Goal: Book appointment/travel/reservation

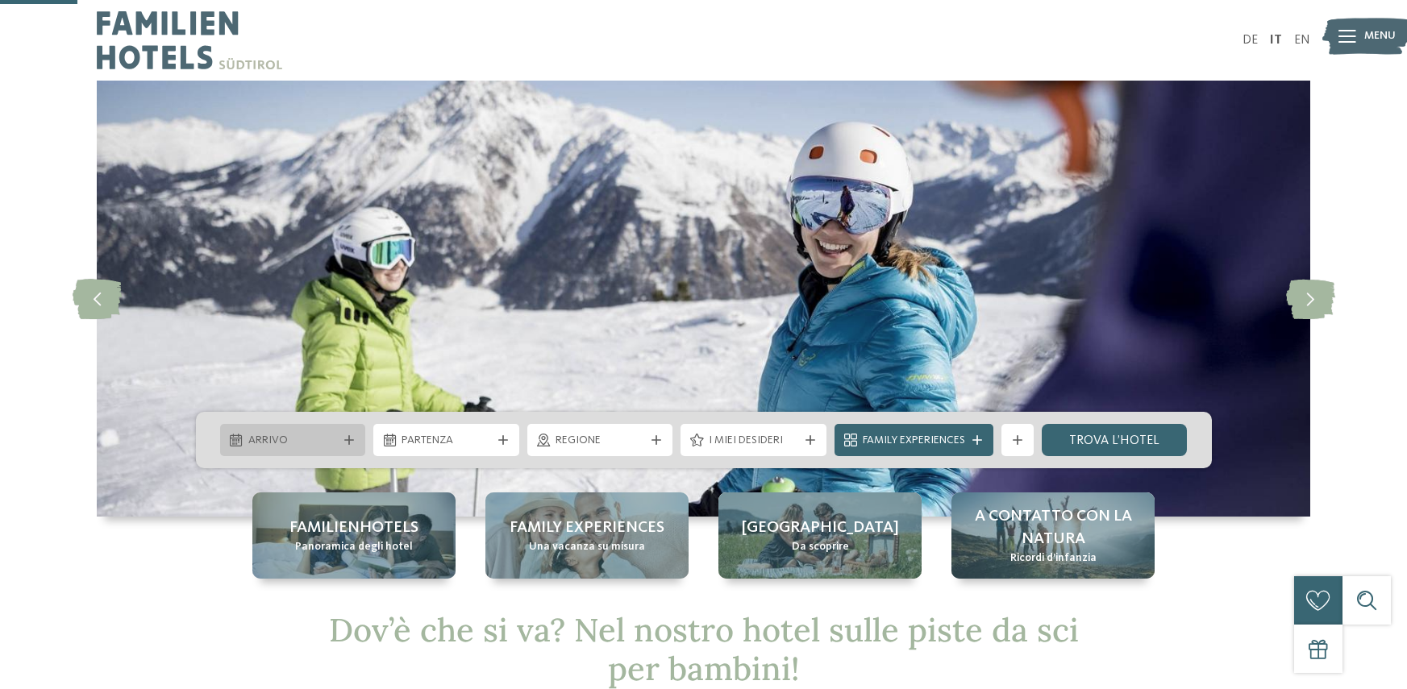
drag, startPoint x: 0, startPoint y: 0, endPoint x: 344, endPoint y: 198, distance: 397.0
click at [344, 435] on icon at bounding box center [349, 440] width 10 height 10
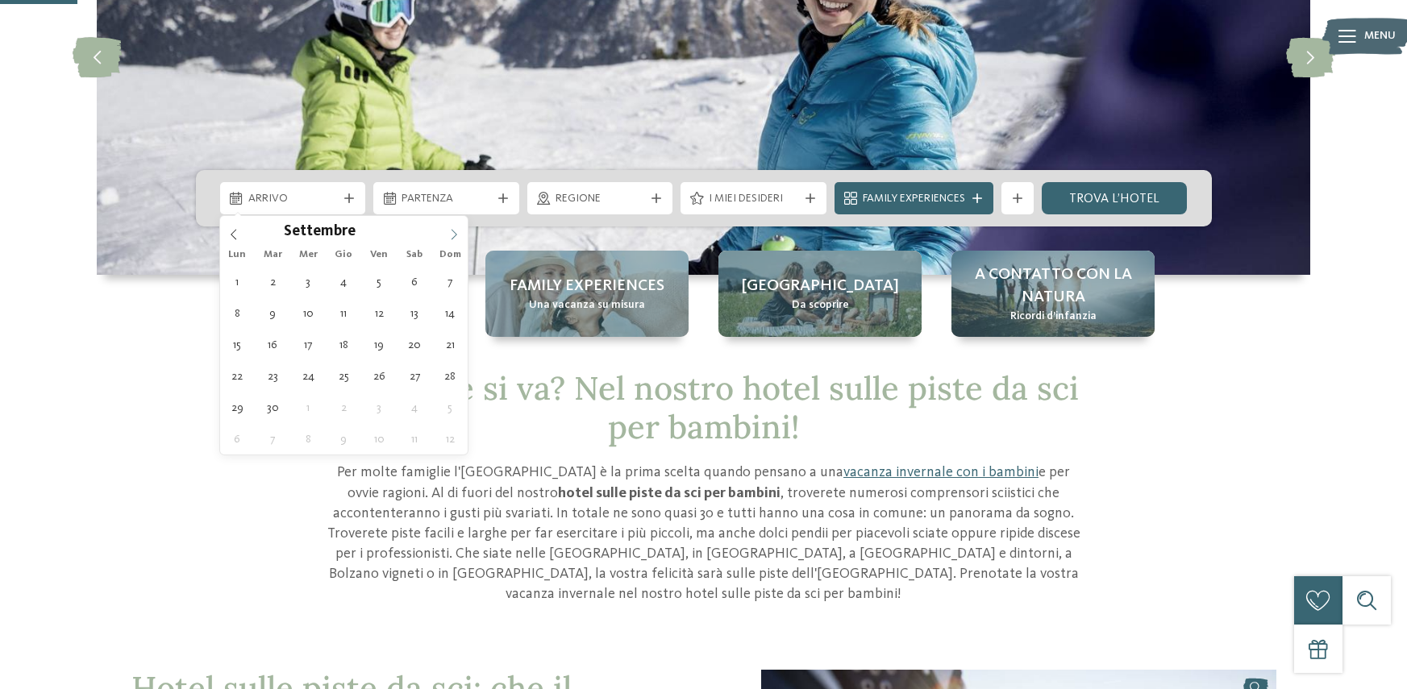
click at [458, 232] on icon at bounding box center [453, 234] width 11 height 11
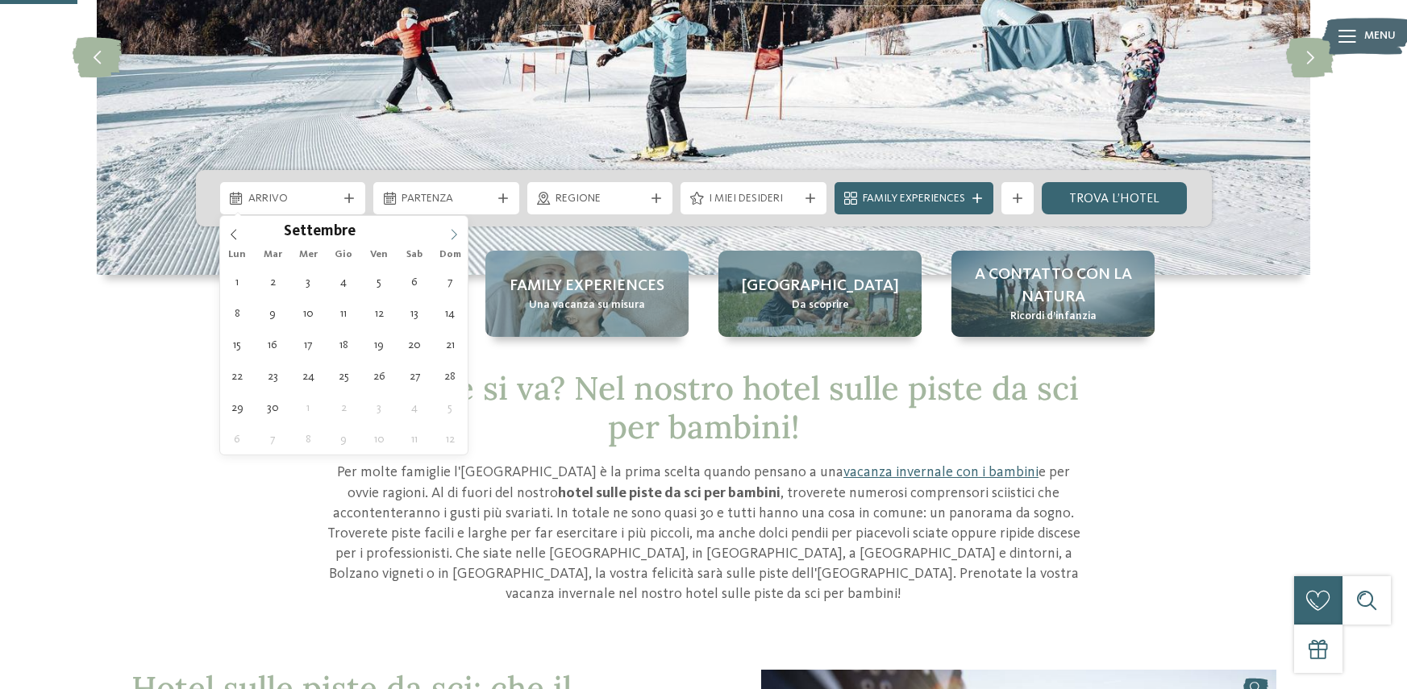
click at [457, 232] on icon at bounding box center [453, 234] width 11 height 11
type div "[DATE]"
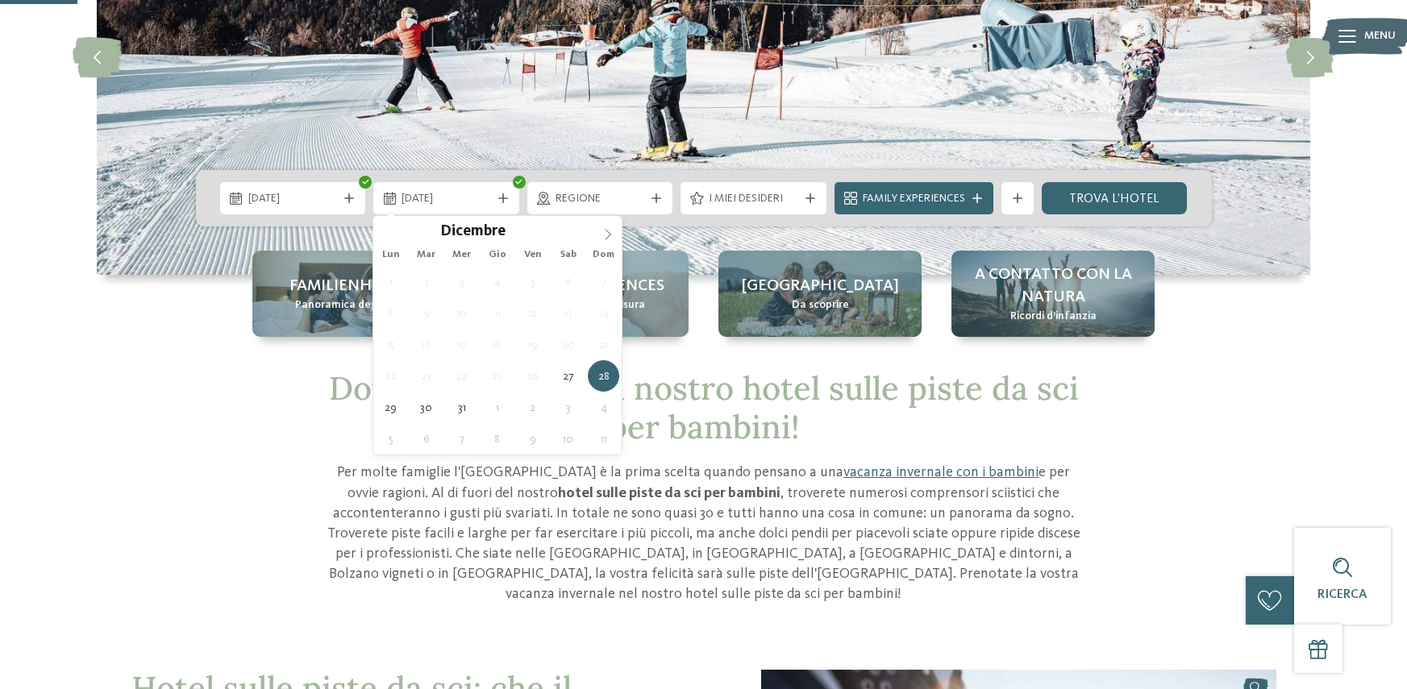
type input "****"
click at [604, 239] on icon at bounding box center [607, 234] width 11 height 11
type div "[DATE]"
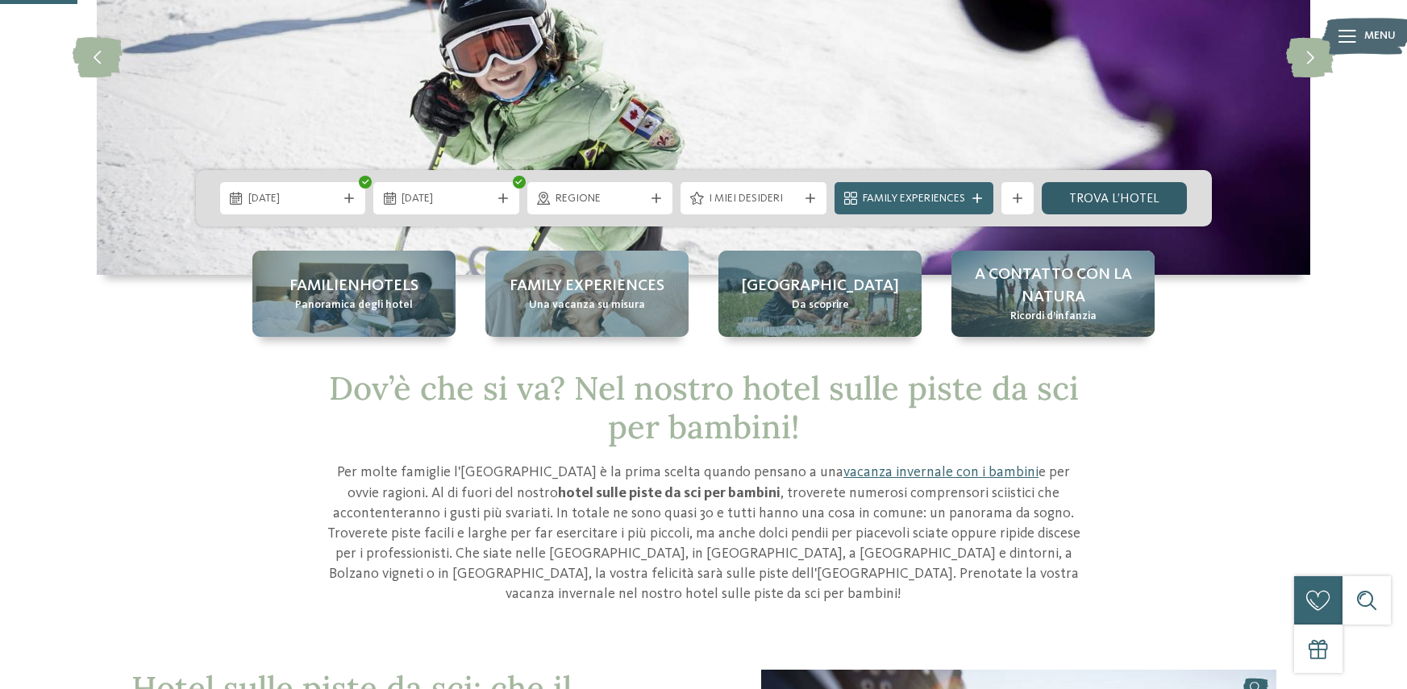
click at [1076, 196] on link "trova l’hotel" at bounding box center [1115, 198] width 146 height 32
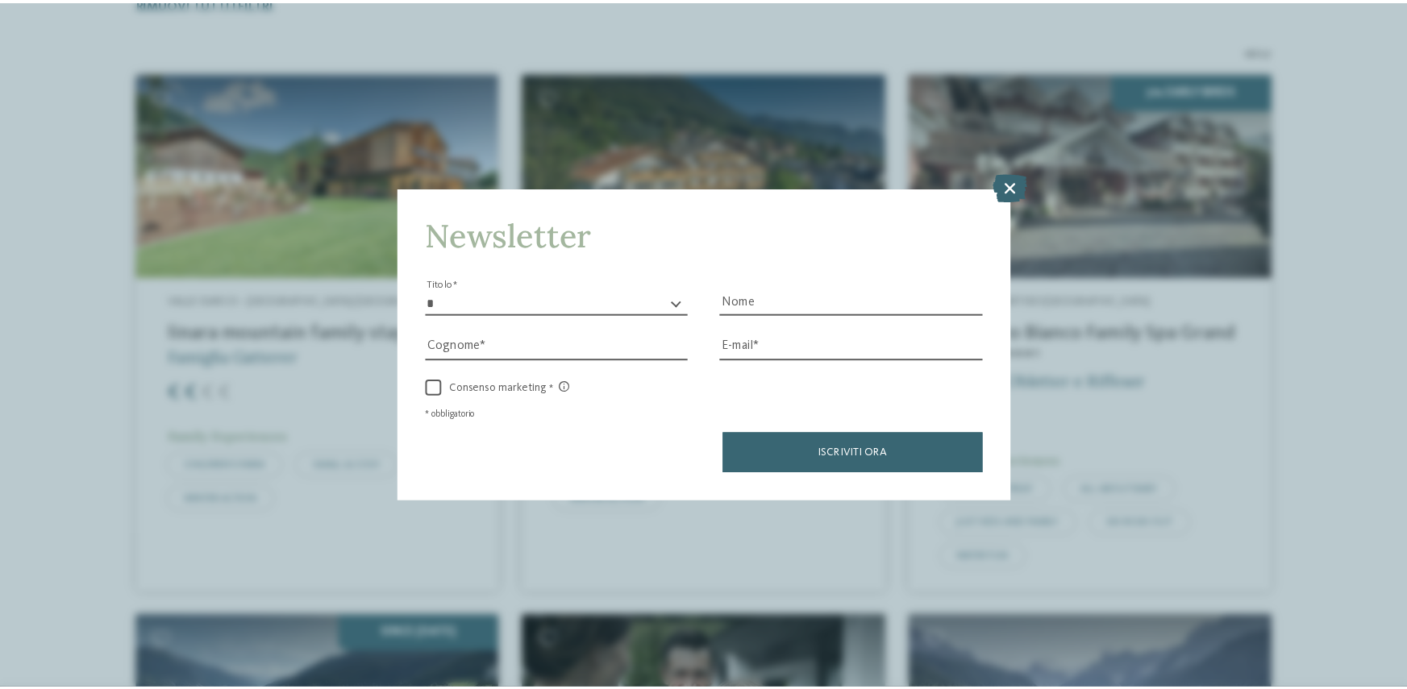
scroll to position [529, 0]
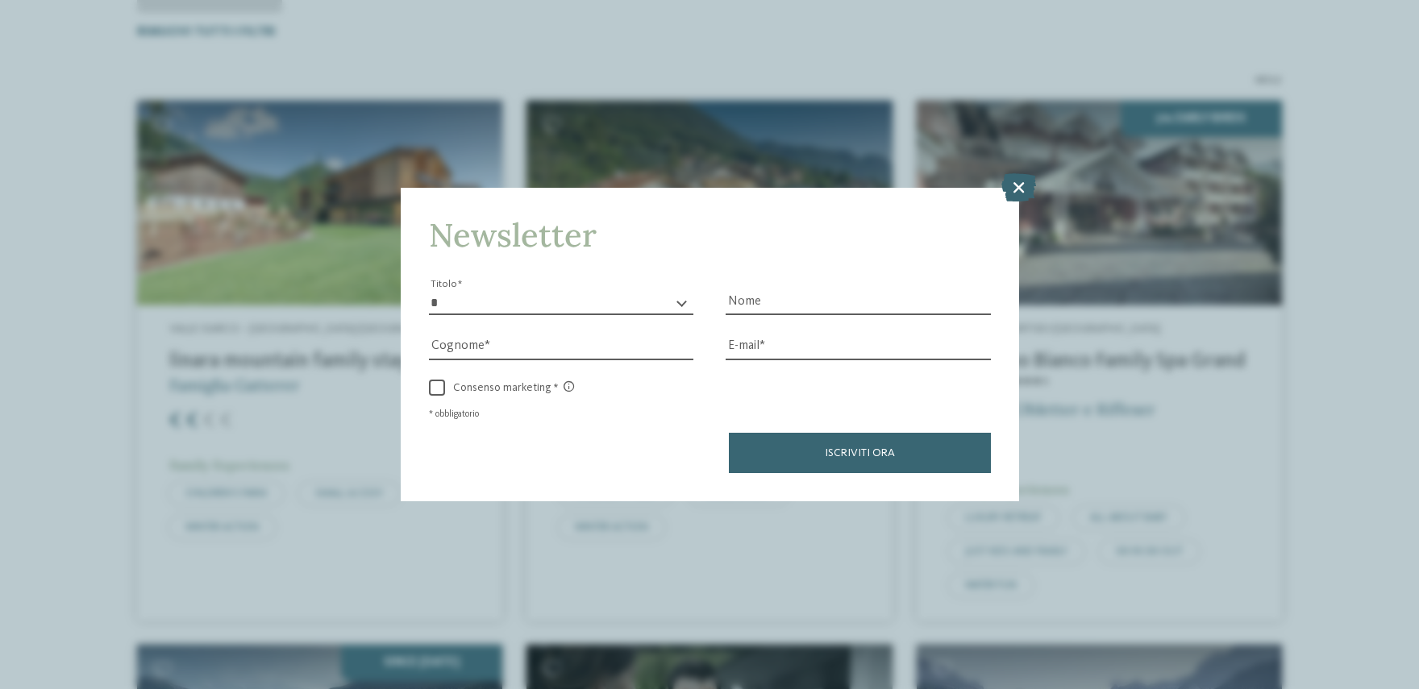
click at [1016, 195] on icon at bounding box center [1018, 187] width 35 height 28
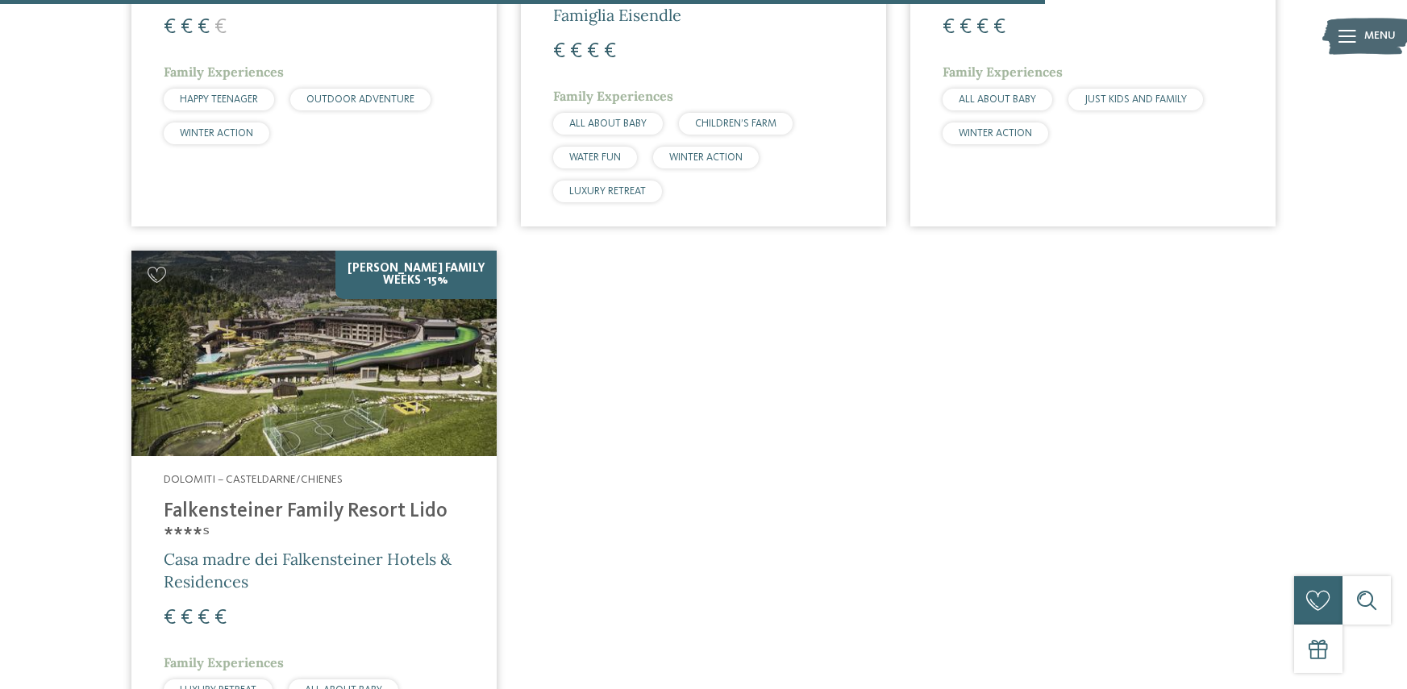
scroll to position [3109, 0]
